Goal: Navigation & Orientation: Find specific page/section

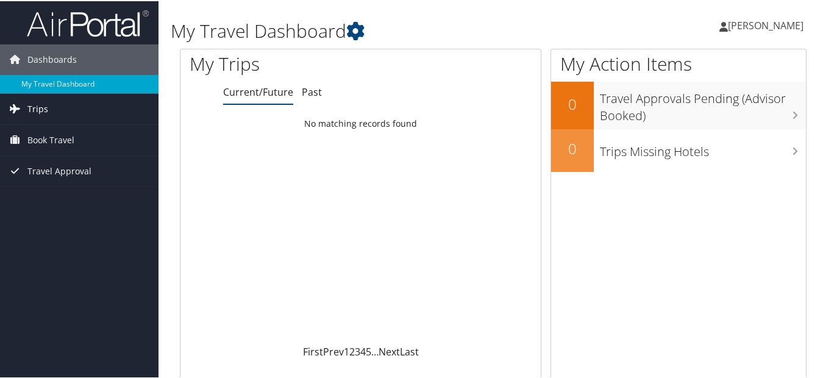
click at [40, 107] on span "Trips" at bounding box center [37, 108] width 21 height 30
click at [53, 193] on span "Book Travel" at bounding box center [50, 194] width 47 height 30
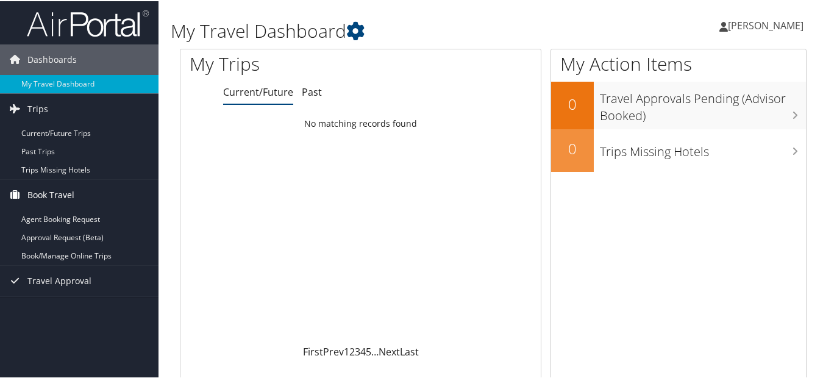
click at [65, 194] on span "Book Travel" at bounding box center [50, 194] width 47 height 30
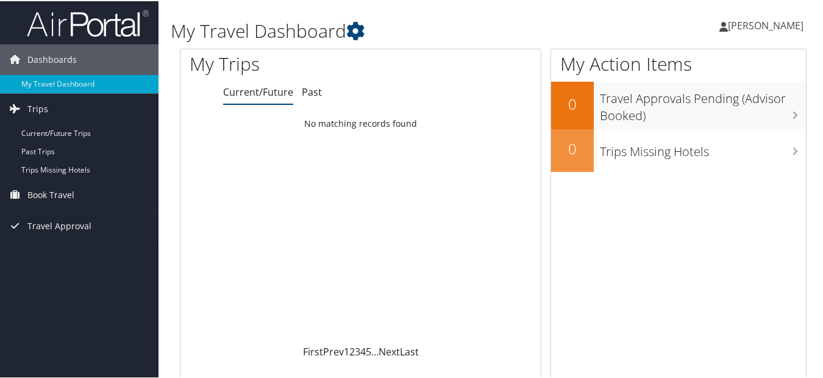
click at [744, 22] on span "[PERSON_NAME]" at bounding box center [766, 24] width 76 height 13
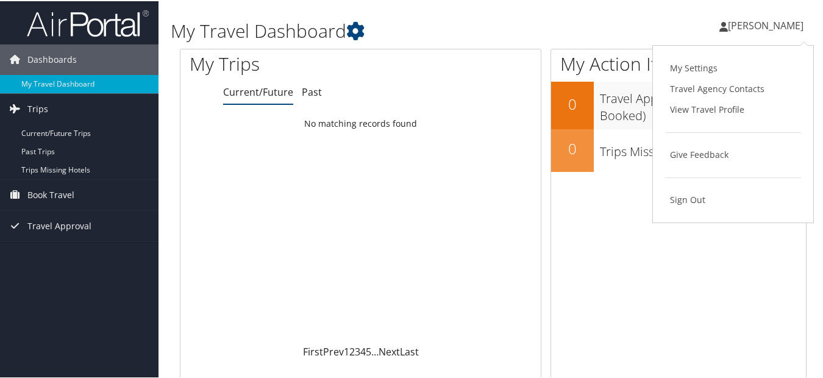
click at [280, 207] on div "Loading... No matching records found" at bounding box center [360, 228] width 360 height 232
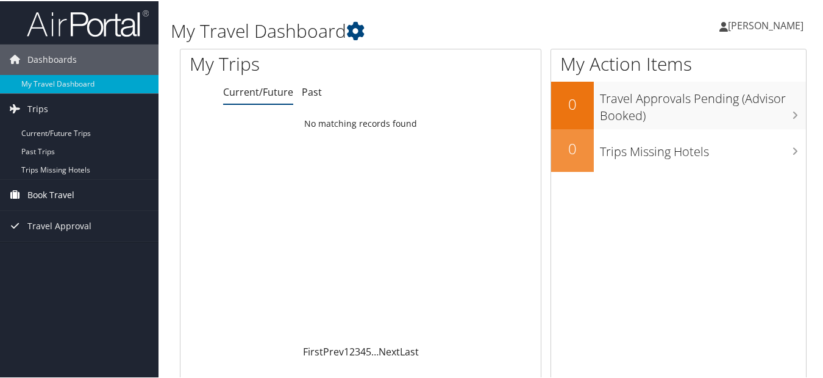
click at [63, 189] on span "Book Travel" at bounding box center [50, 194] width 47 height 30
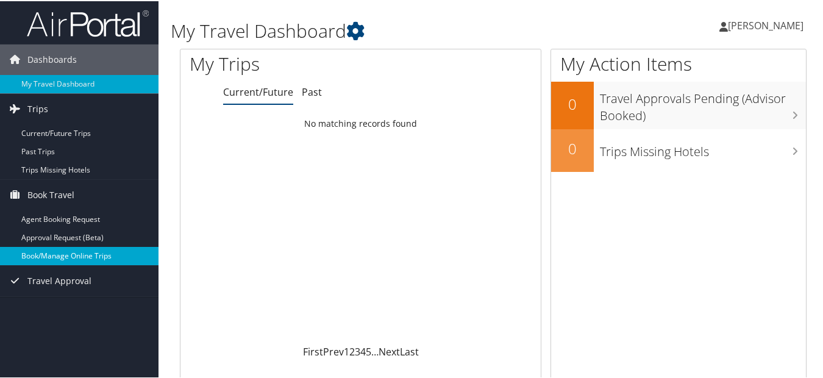
click at [60, 253] on link "Book/Manage Online Trips" at bounding box center [79, 255] width 158 height 18
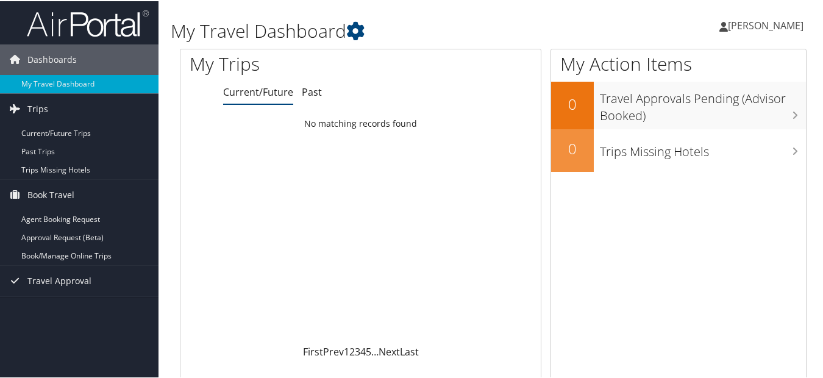
click at [293, 314] on div "Loading... No matching records found" at bounding box center [360, 228] width 360 height 232
click at [309, 91] on link "Past" at bounding box center [312, 90] width 20 height 13
click at [258, 94] on link "Current/Future" at bounding box center [258, 90] width 70 height 13
